Goal: Transaction & Acquisition: Book appointment/travel/reservation

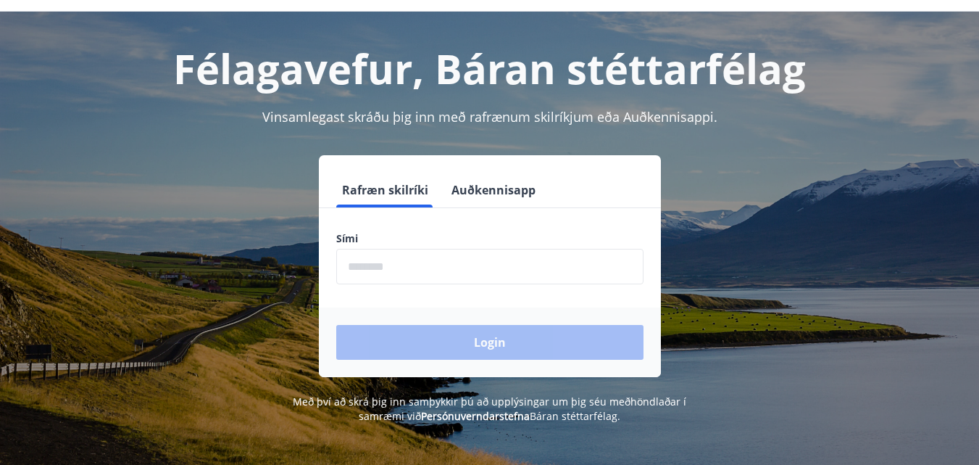
scroll to position [72, 0]
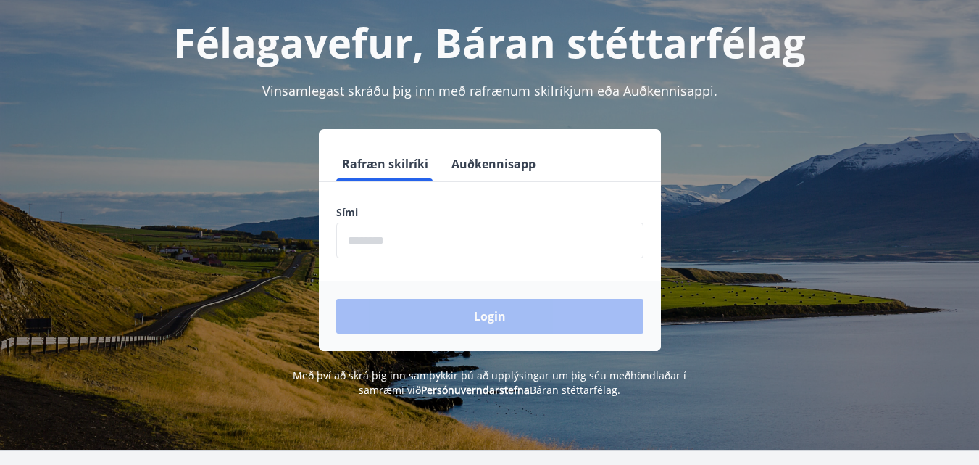
click at [371, 236] on input "phone" at bounding box center [489, 241] width 307 height 36
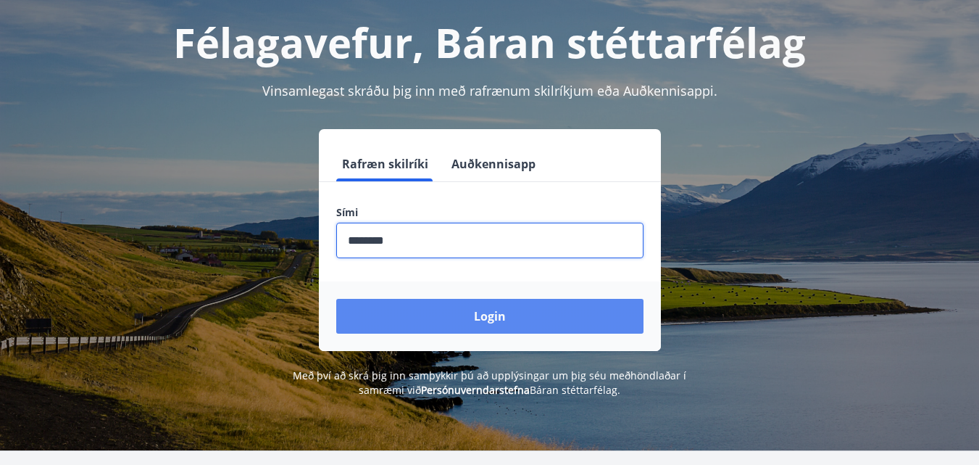
type input "********"
click at [505, 315] on button "Login" at bounding box center [489, 316] width 307 height 35
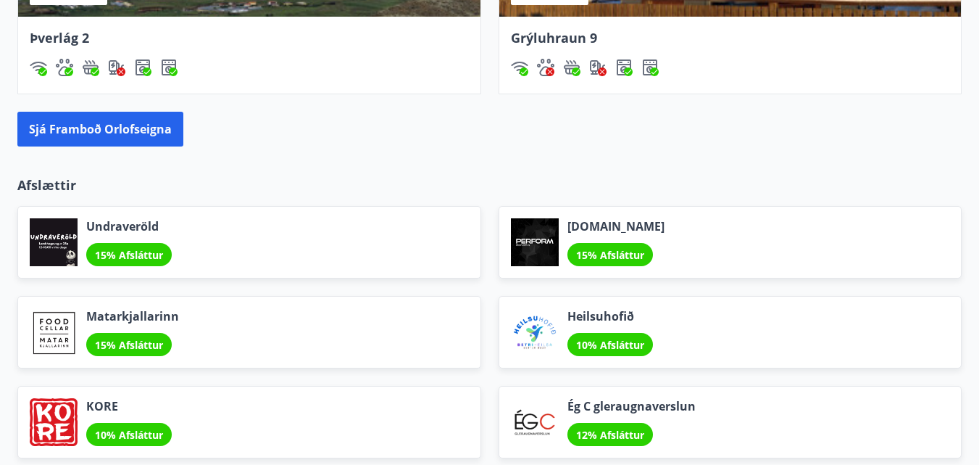
scroll to position [1450, 0]
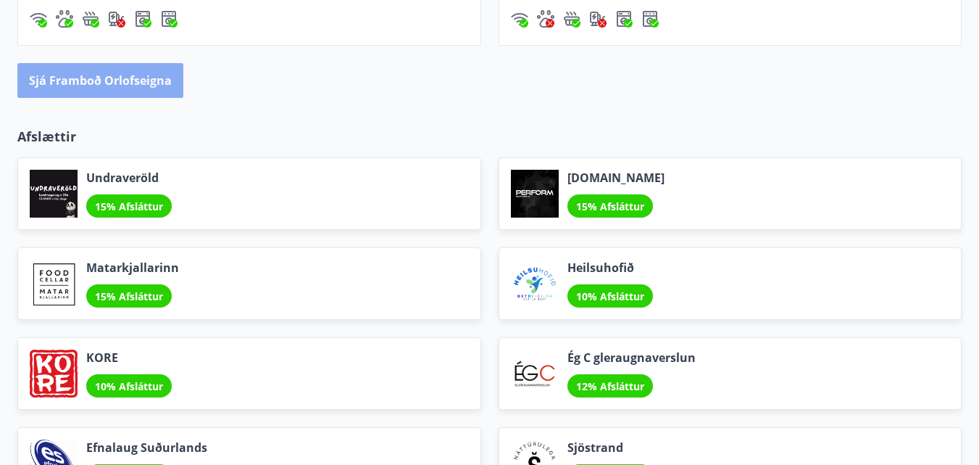
click at [91, 77] on button "Sjá framboð orlofseigna" at bounding box center [100, 80] width 166 height 35
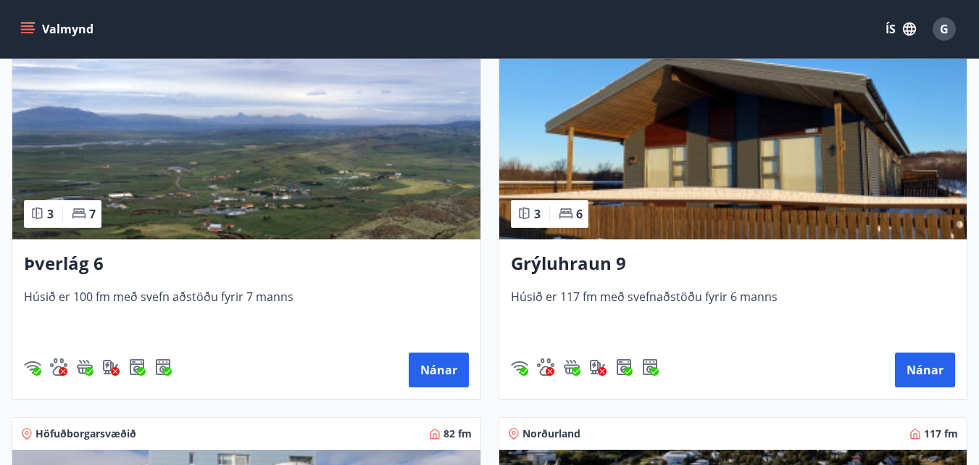
scroll to position [618, 0]
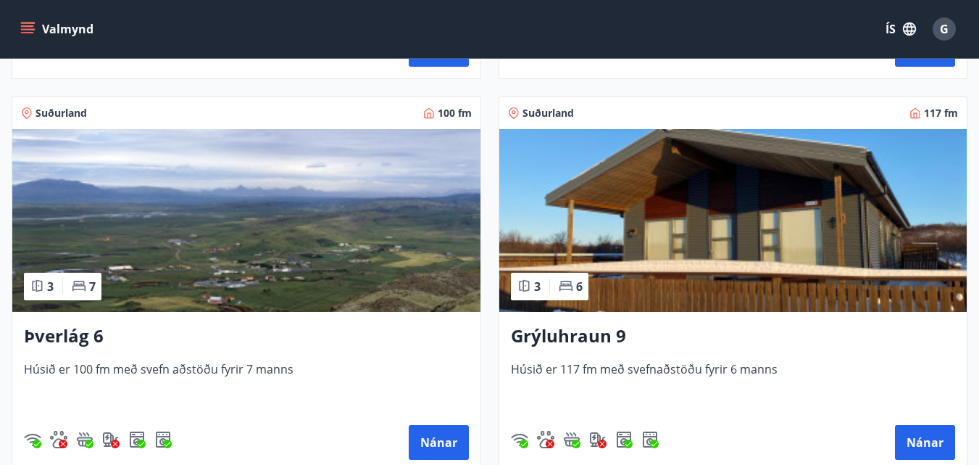
click at [53, 334] on h3 "Þverlág 6" at bounding box center [246, 336] width 445 height 26
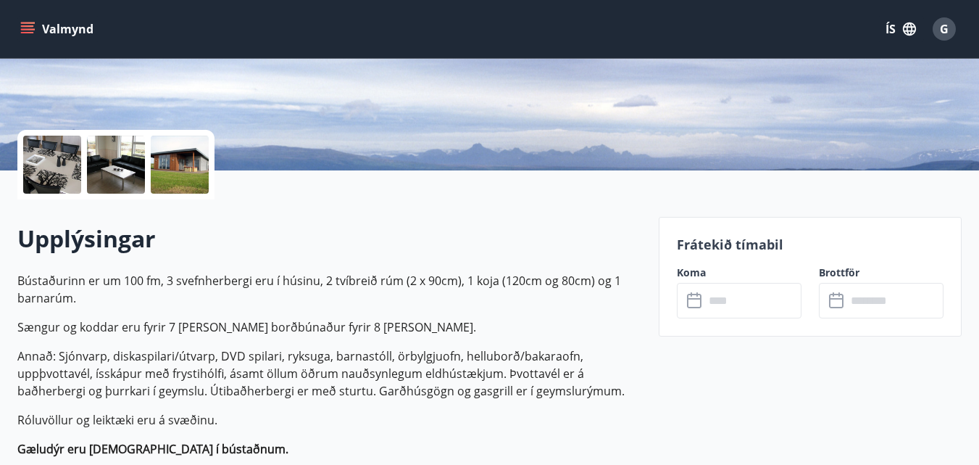
scroll to position [290, 0]
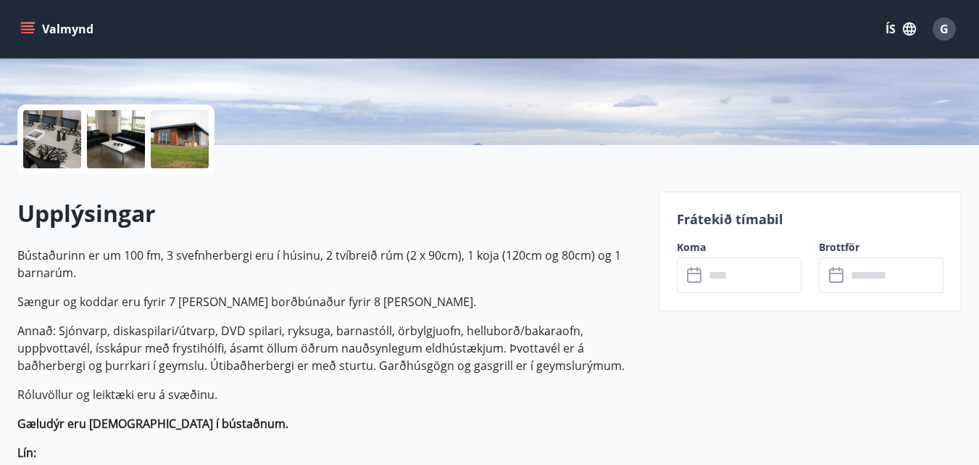
click at [697, 249] on label "Koma" at bounding box center [739, 247] width 125 height 14
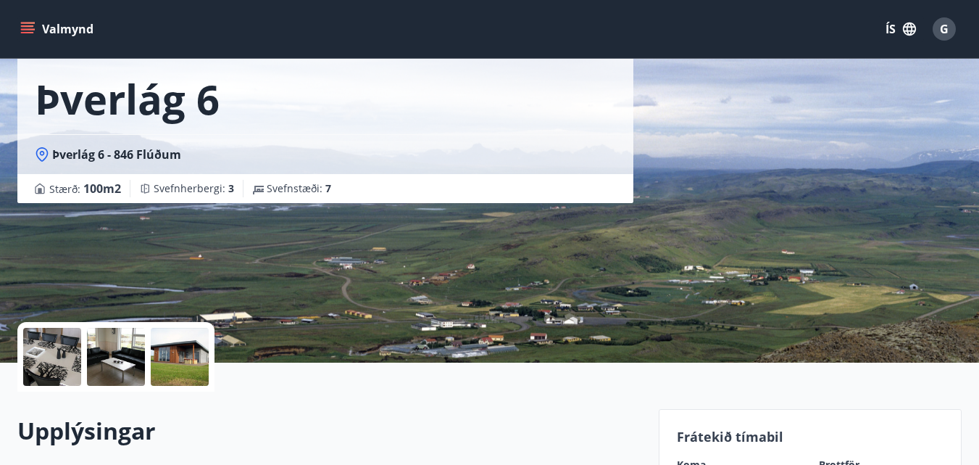
scroll to position [0, 0]
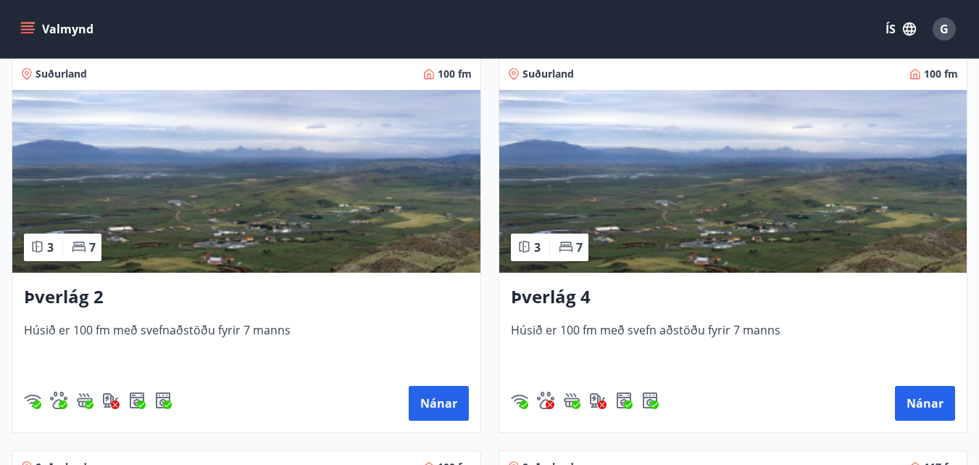
scroll to position [290, 0]
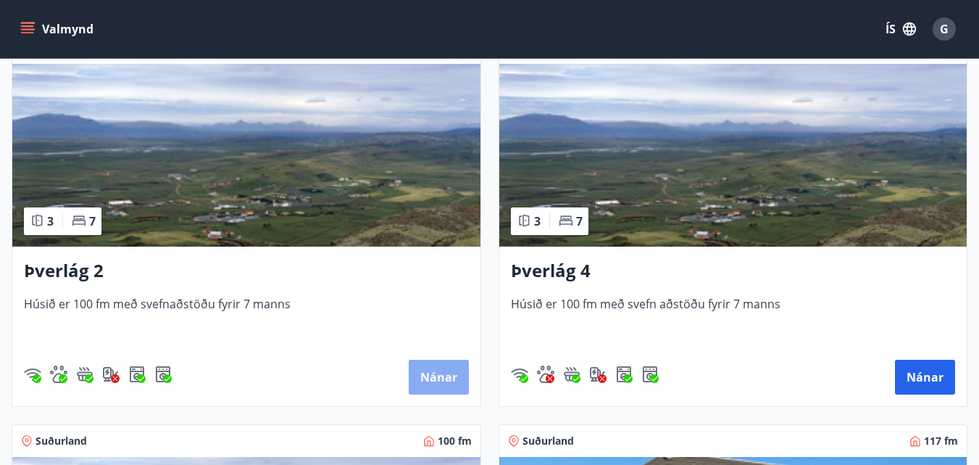
click at [435, 377] on button "Nánar" at bounding box center [439, 377] width 60 height 35
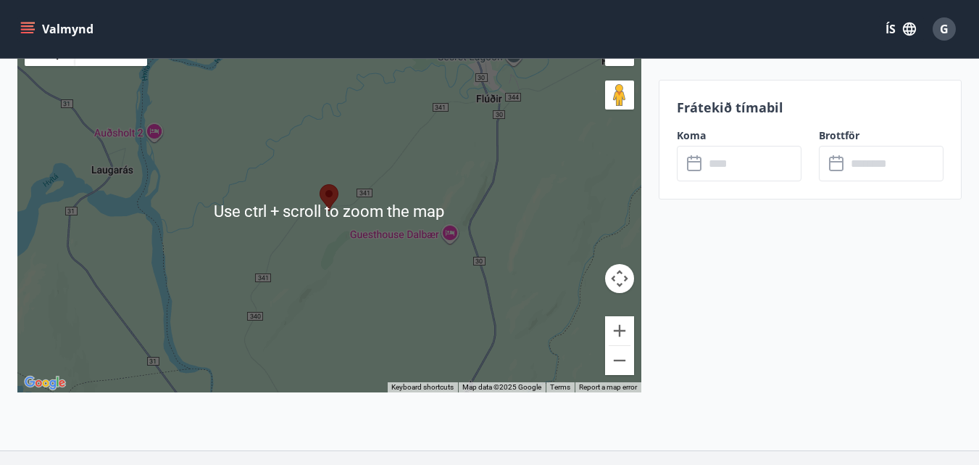
scroll to position [3479, 0]
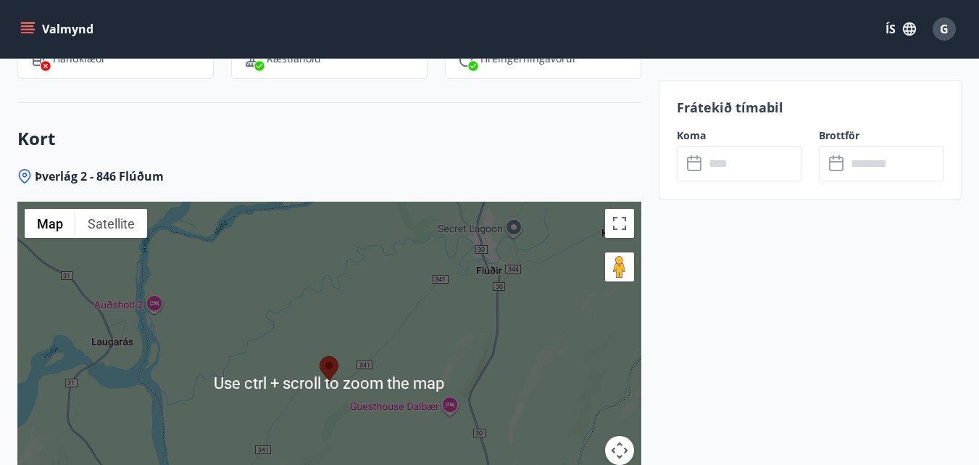
scroll to position [3262, 0]
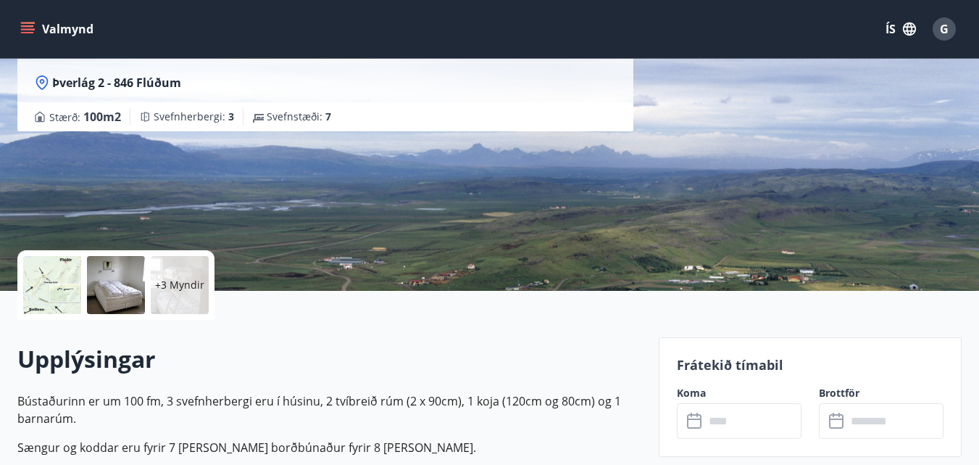
scroll to position [0, 0]
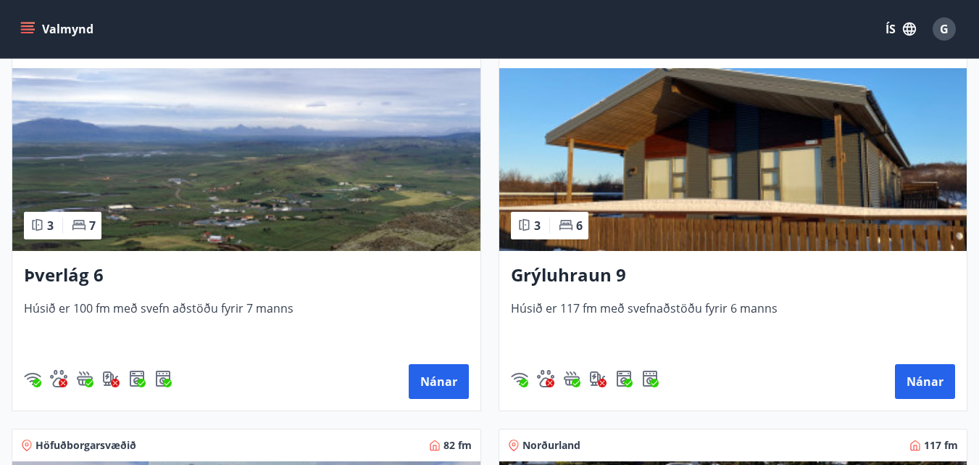
scroll to position [725, 0]
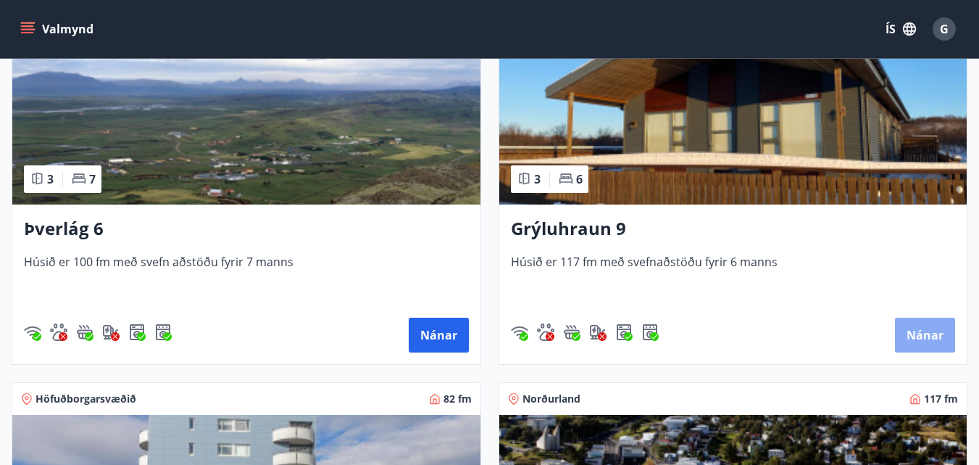
click at [926, 330] on button "Nánar" at bounding box center [925, 334] width 60 height 35
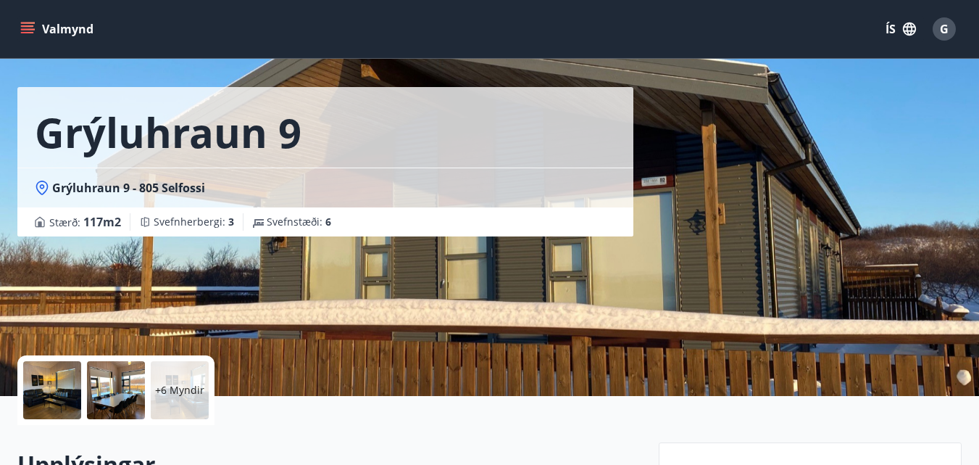
scroll to position [72, 0]
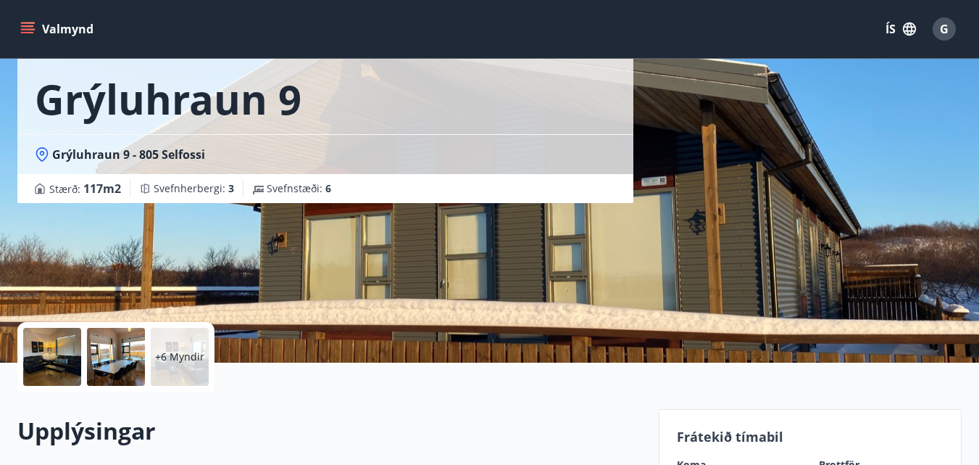
drag, startPoint x: 782, startPoint y: 193, endPoint x: 864, endPoint y: 207, distance: 83.1
click at [864, 207] on div "Grýluhraun 9 Grýluhraun 9 - 805 Selfossi Stærð : 117 m2 Svefnherbergi : 3 Svefn…" at bounding box center [489, 145] width 945 height 435
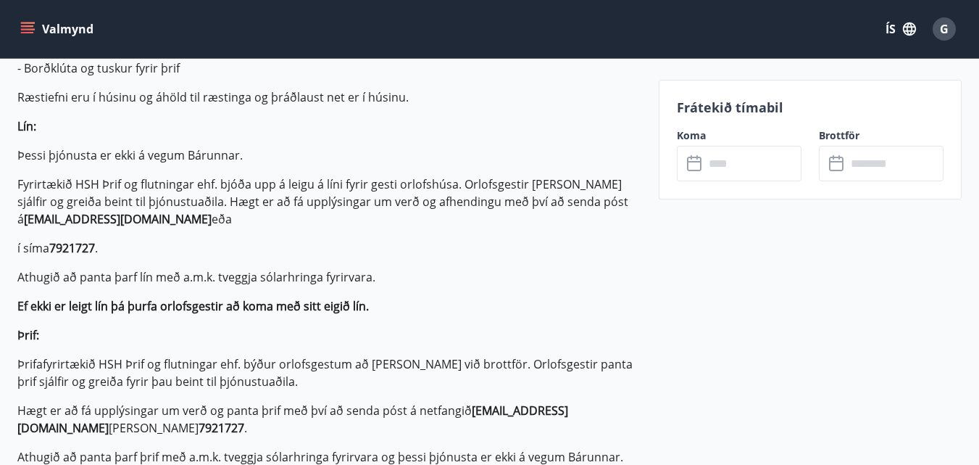
scroll to position [870, 0]
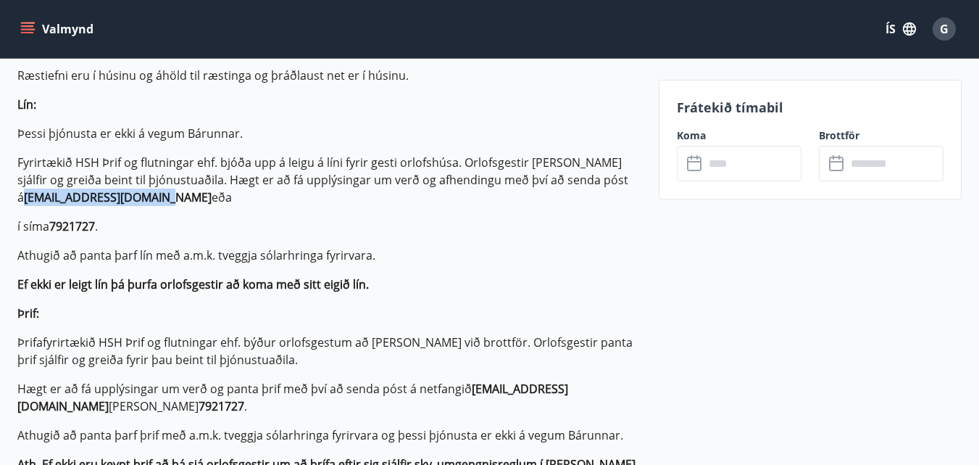
drag, startPoint x: 18, startPoint y: 199, endPoint x: 151, endPoint y: 202, distance: 133.4
click at [154, 202] on strong "hshflutningar@gmail.com" at bounding box center [118, 197] width 188 height 16
copy strong "hshflutningar@gmail.com"
click at [397, 234] on p "í síma 7921727 ." at bounding box center [329, 225] width 624 height 17
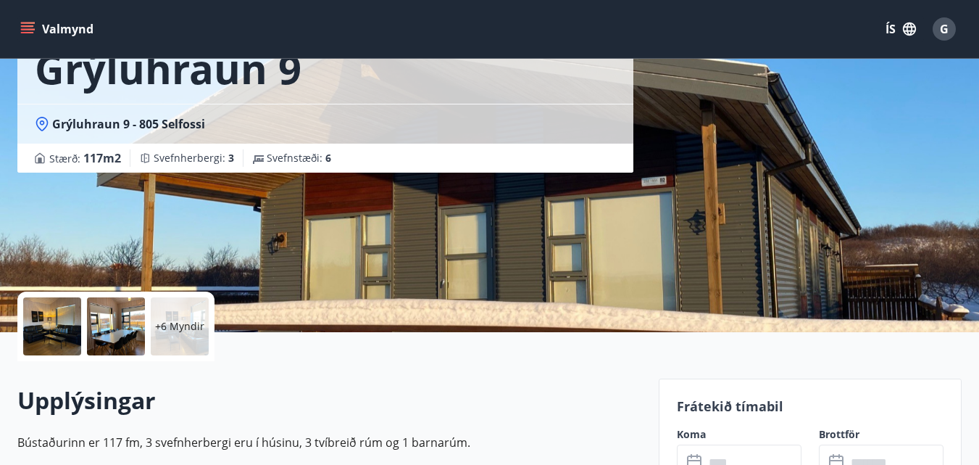
scroll to position [0, 0]
